Goal: Transaction & Acquisition: Book appointment/travel/reservation

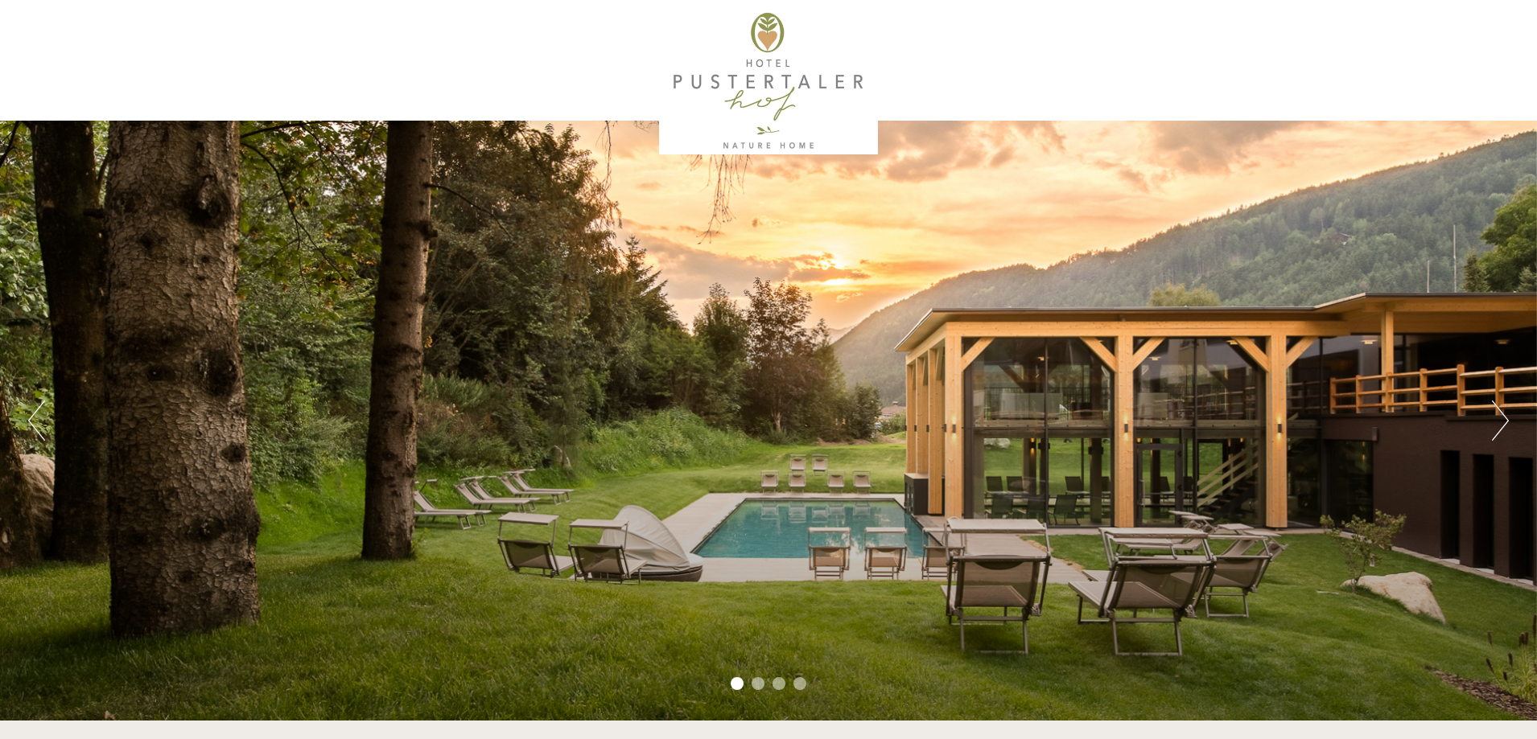
click at [1494, 419] on button "Next" at bounding box center [1500, 421] width 17 height 40
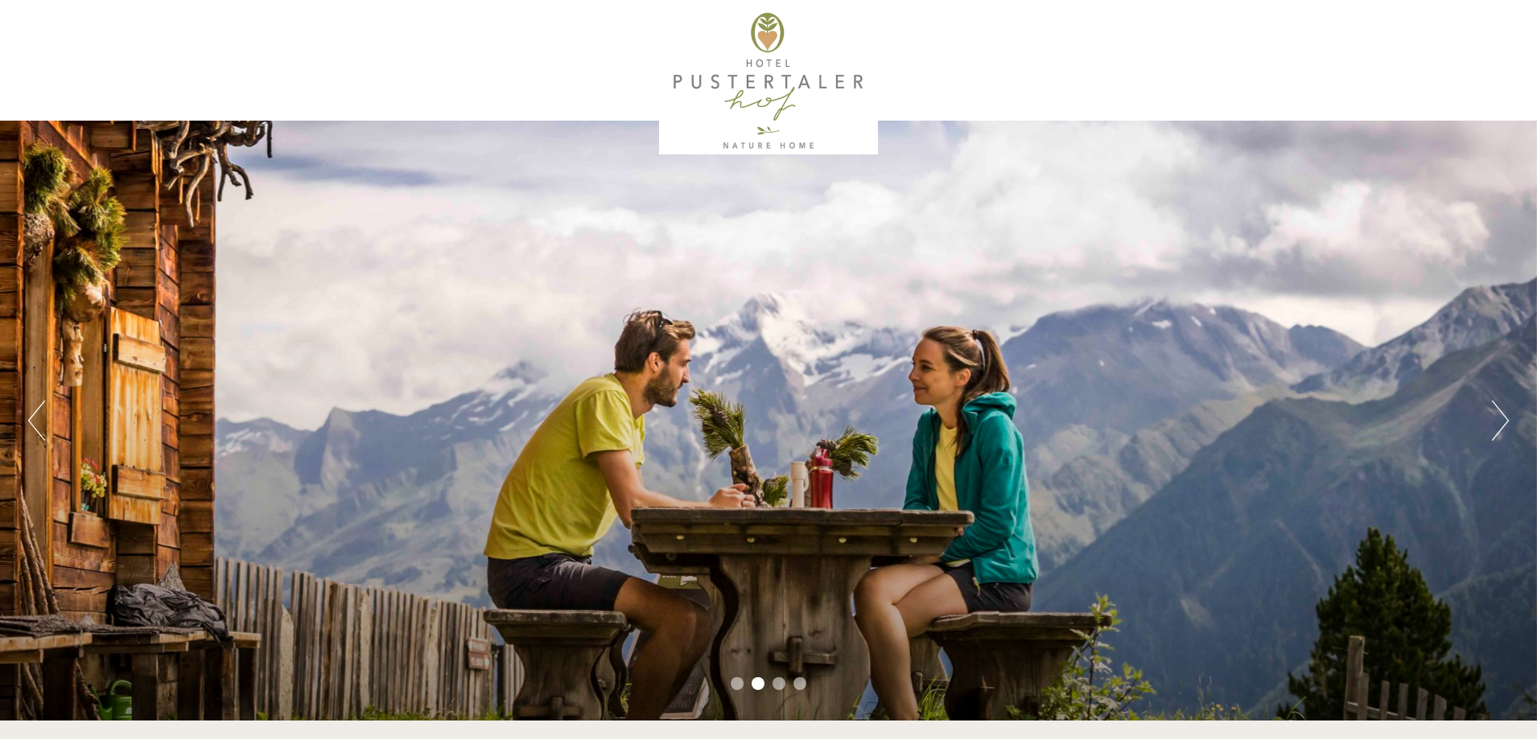
click at [1494, 419] on button "Next" at bounding box center [1500, 421] width 17 height 40
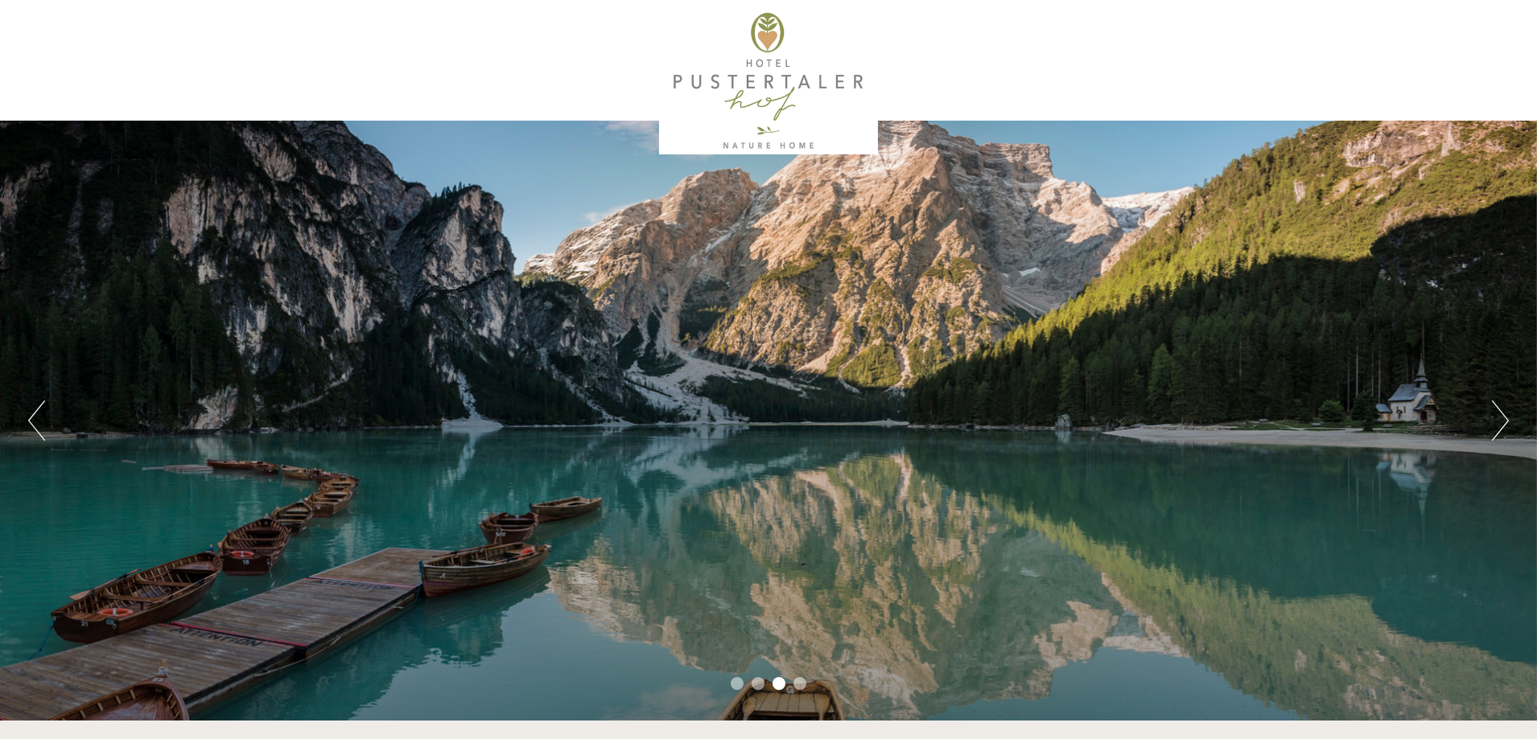
click at [1494, 419] on button "Next" at bounding box center [1500, 421] width 17 height 40
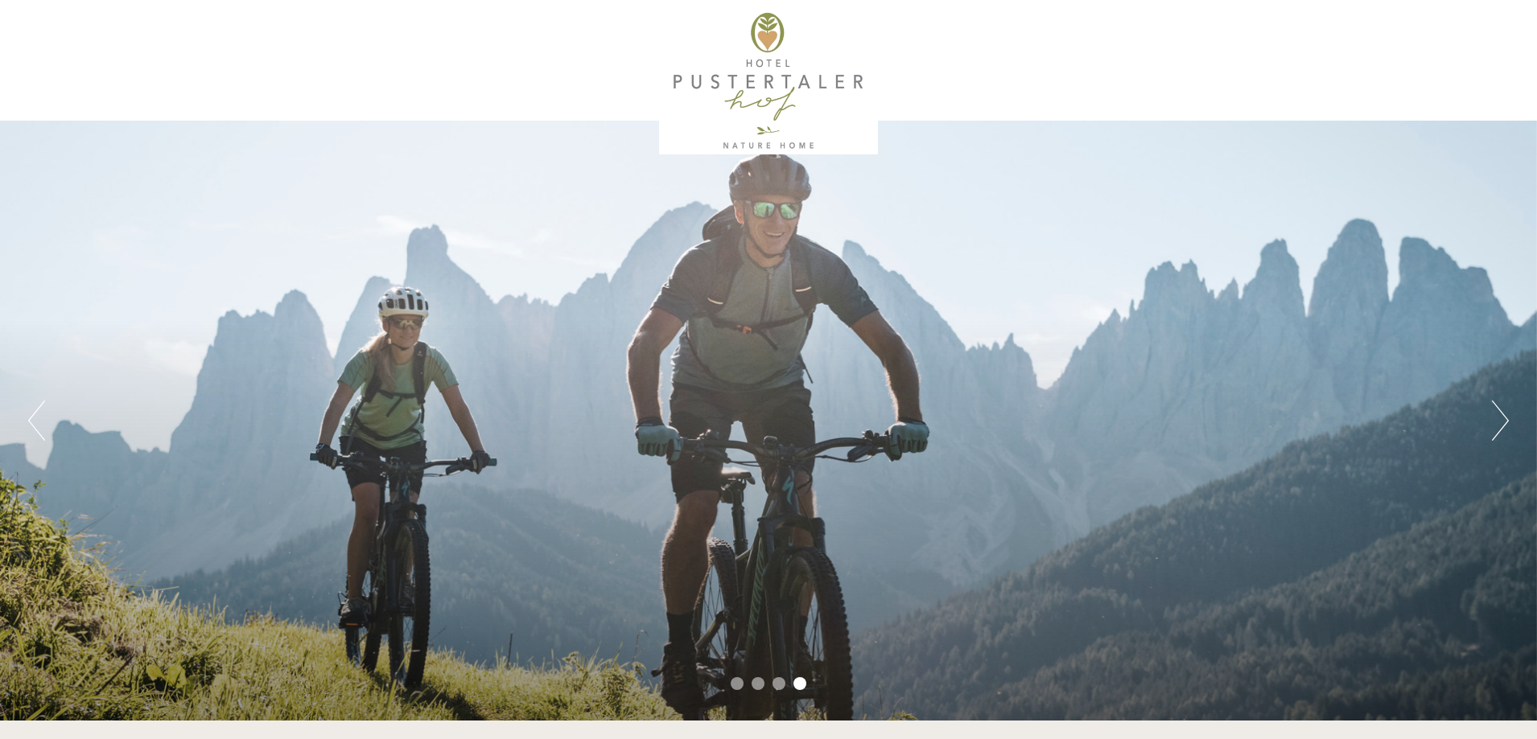
click at [1494, 419] on button "Next" at bounding box center [1500, 421] width 17 height 40
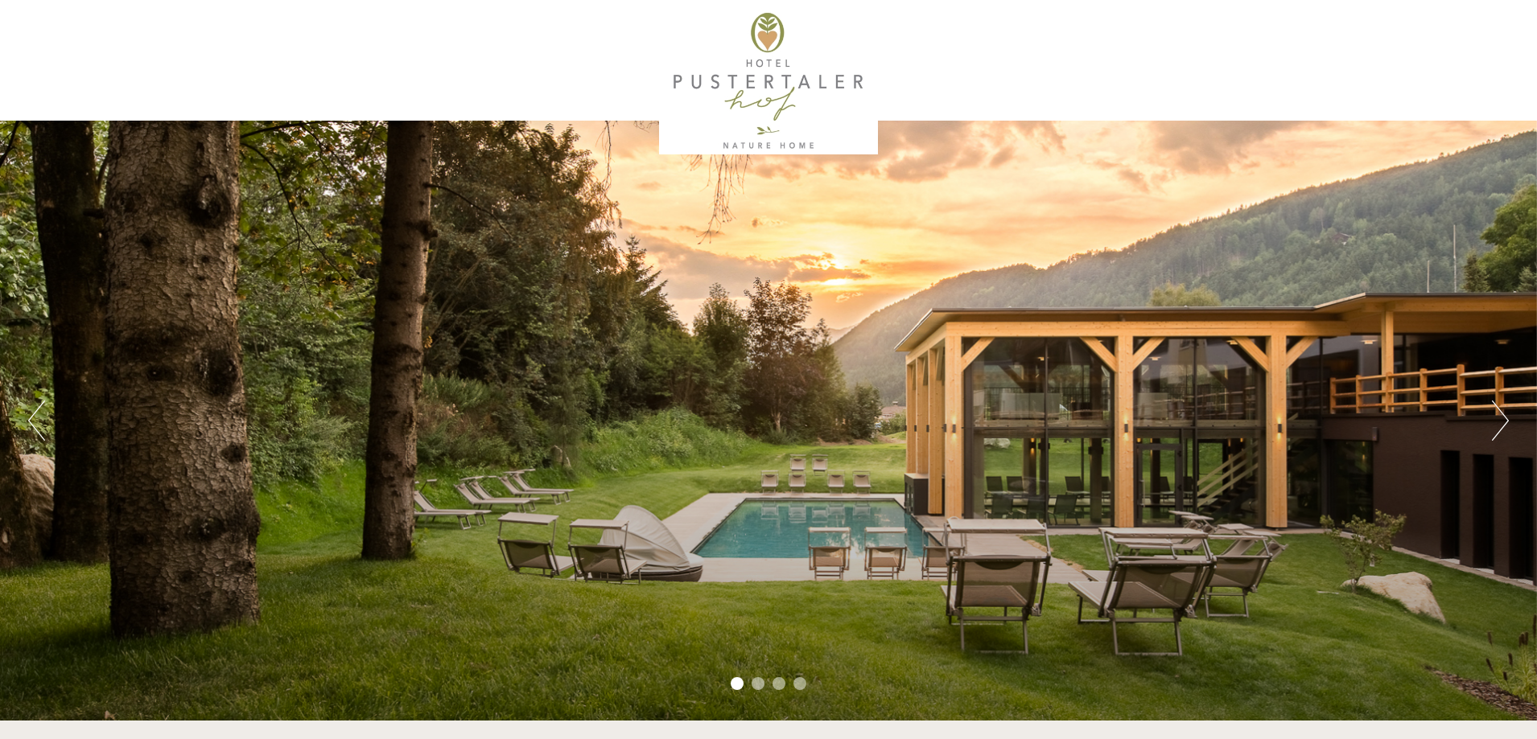
click at [1494, 419] on button "Next" at bounding box center [1500, 421] width 17 height 40
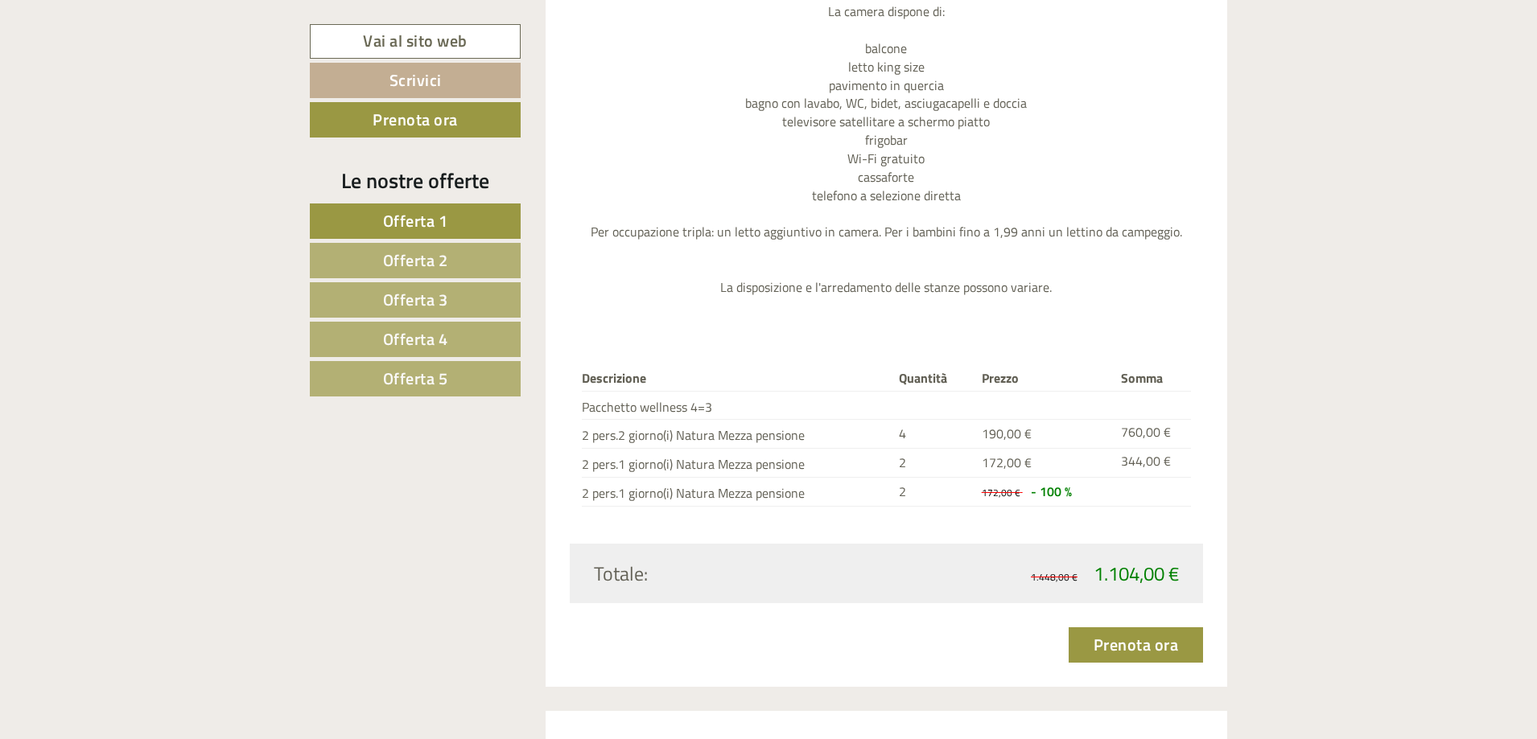
scroll to position [2011, 0]
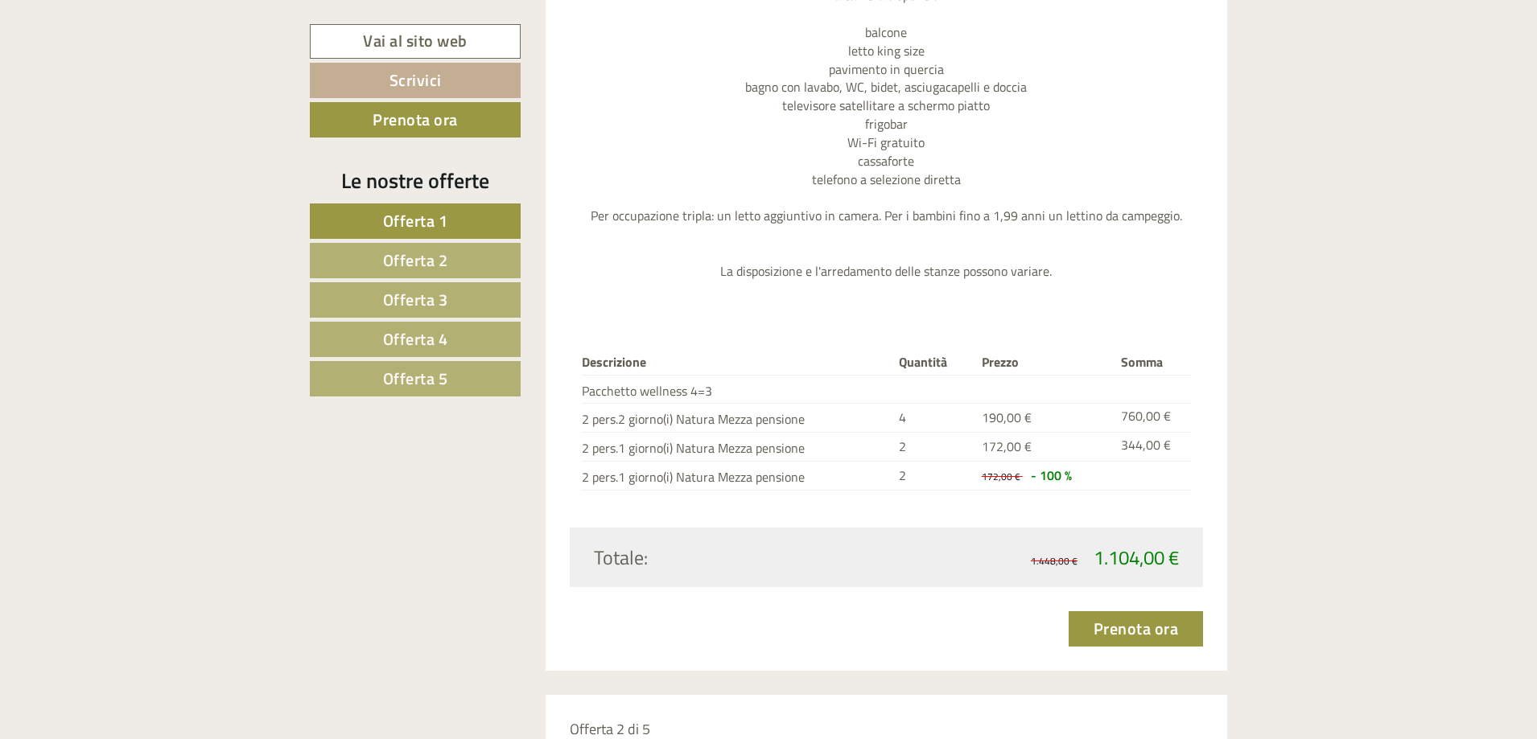
click at [419, 255] on span "Offerta 2" at bounding box center [415, 260] width 65 height 25
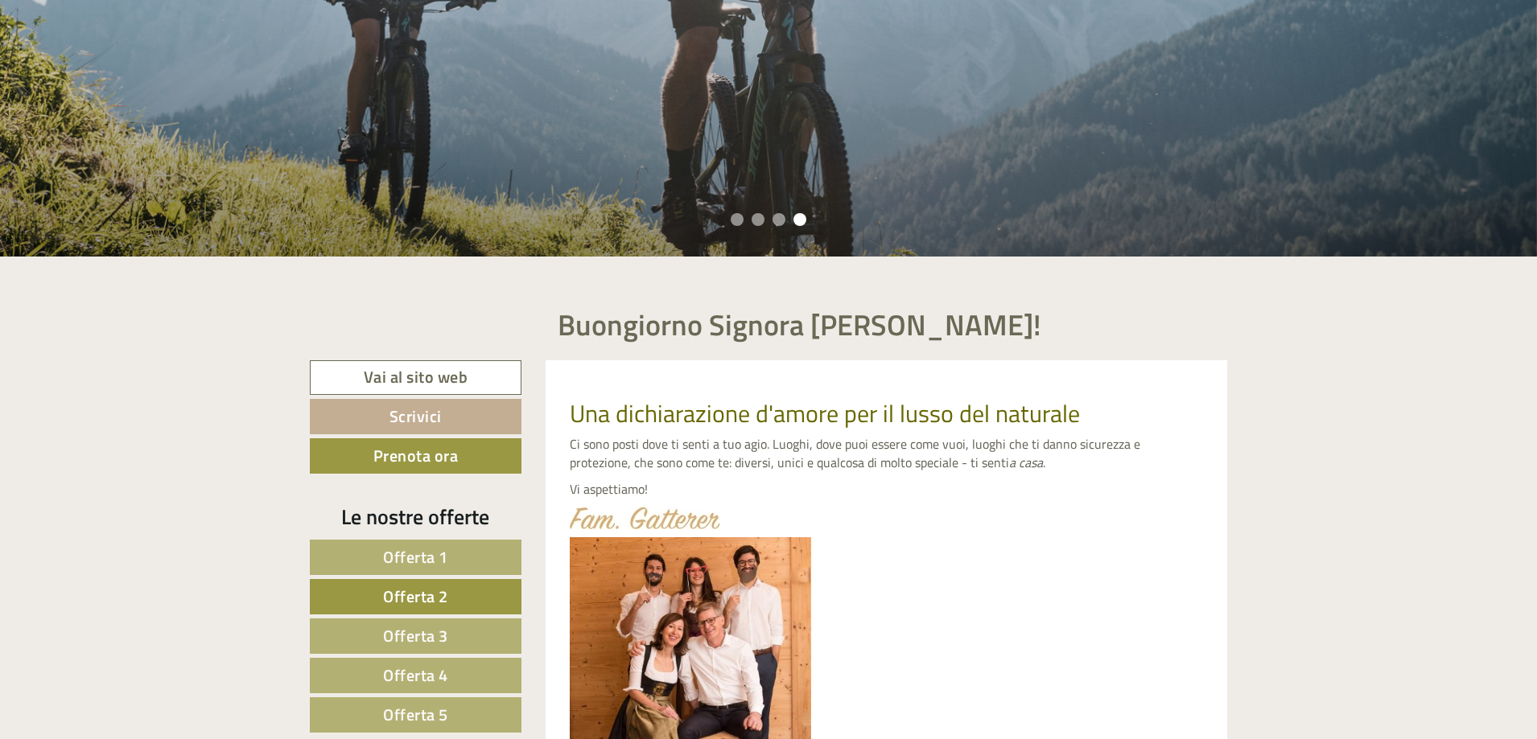
scroll to position [463, 0]
